Goal: Transaction & Acquisition: Subscribe to service/newsletter

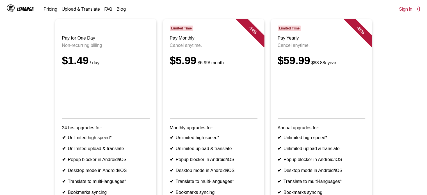
scroll to position [45, 0]
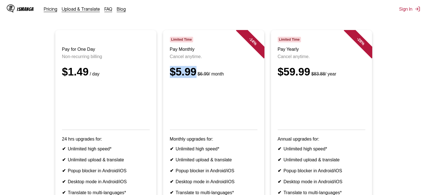
drag, startPoint x: 196, startPoint y: 77, endPoint x: 170, endPoint y: 73, distance: 26.4
click at [170, 73] on div "$5.99 $6.99 / month" at bounding box center [214, 72] width 88 height 12
copy div "$5.99"
